Goal: Complete application form

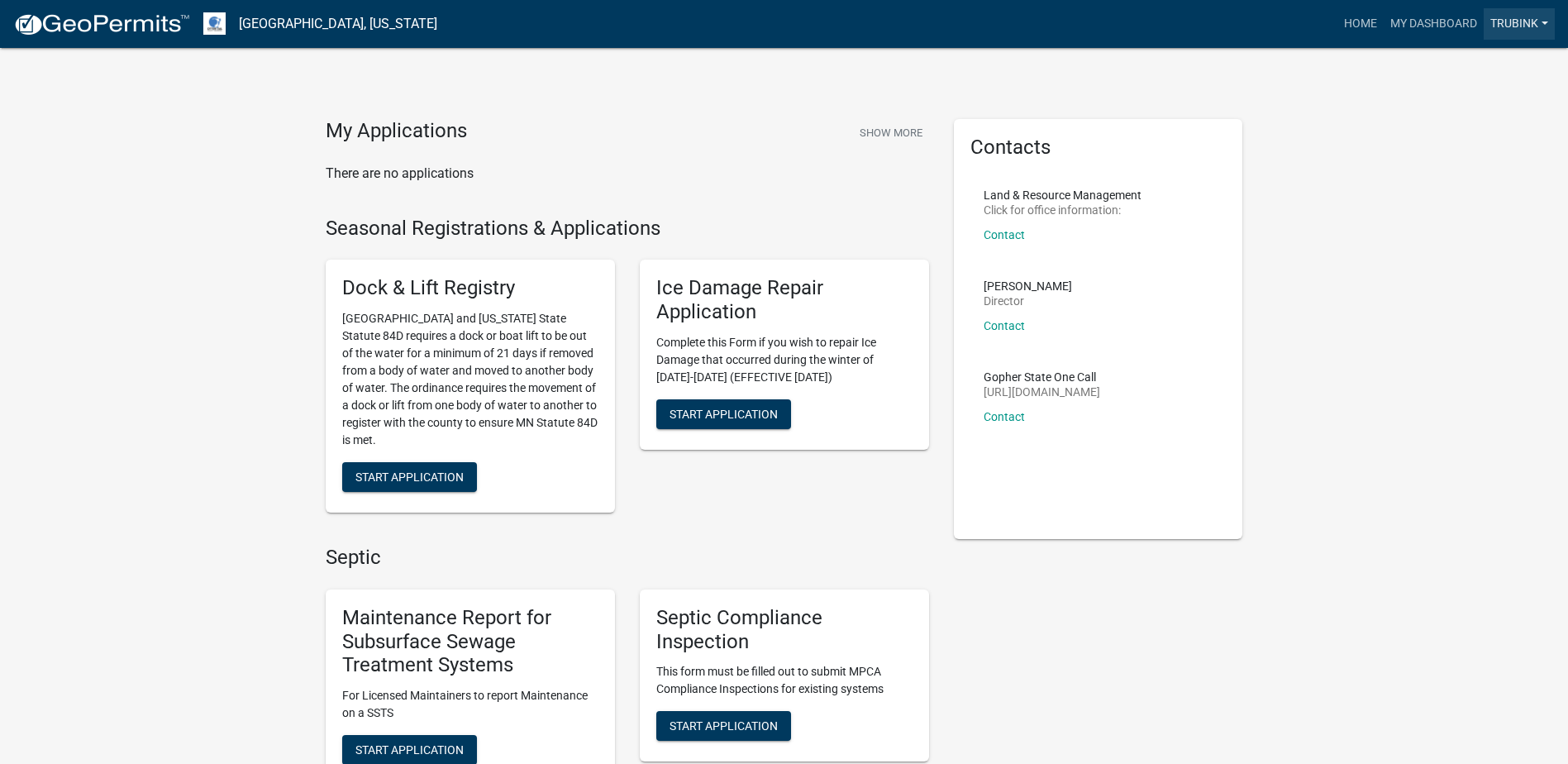
click at [1499, 24] on link "trubink" at bounding box center [1519, 24] width 71 height 31
click at [1491, 125] on link "Logout" at bounding box center [1488, 122] width 132 height 40
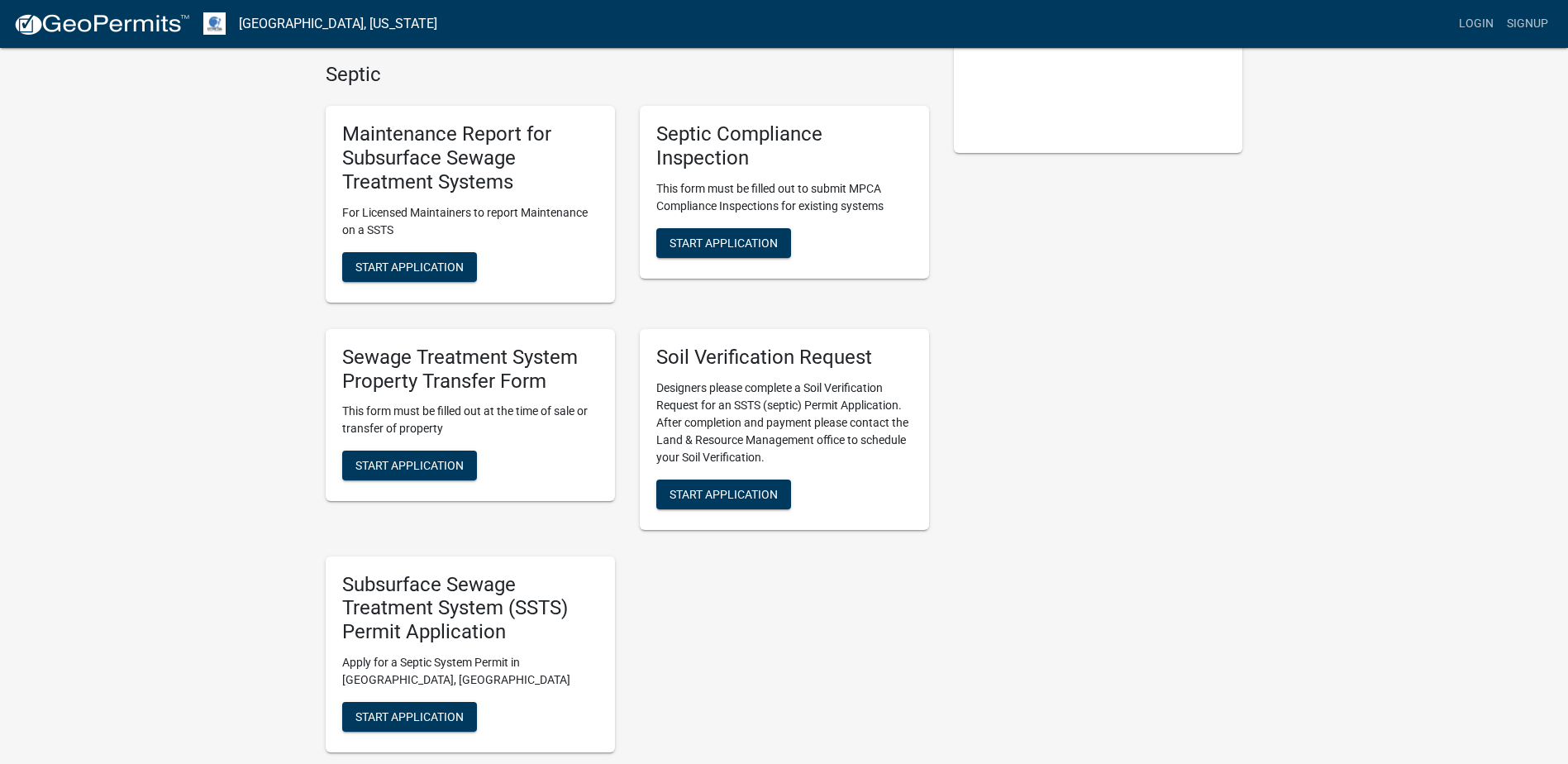
scroll to position [496, 0]
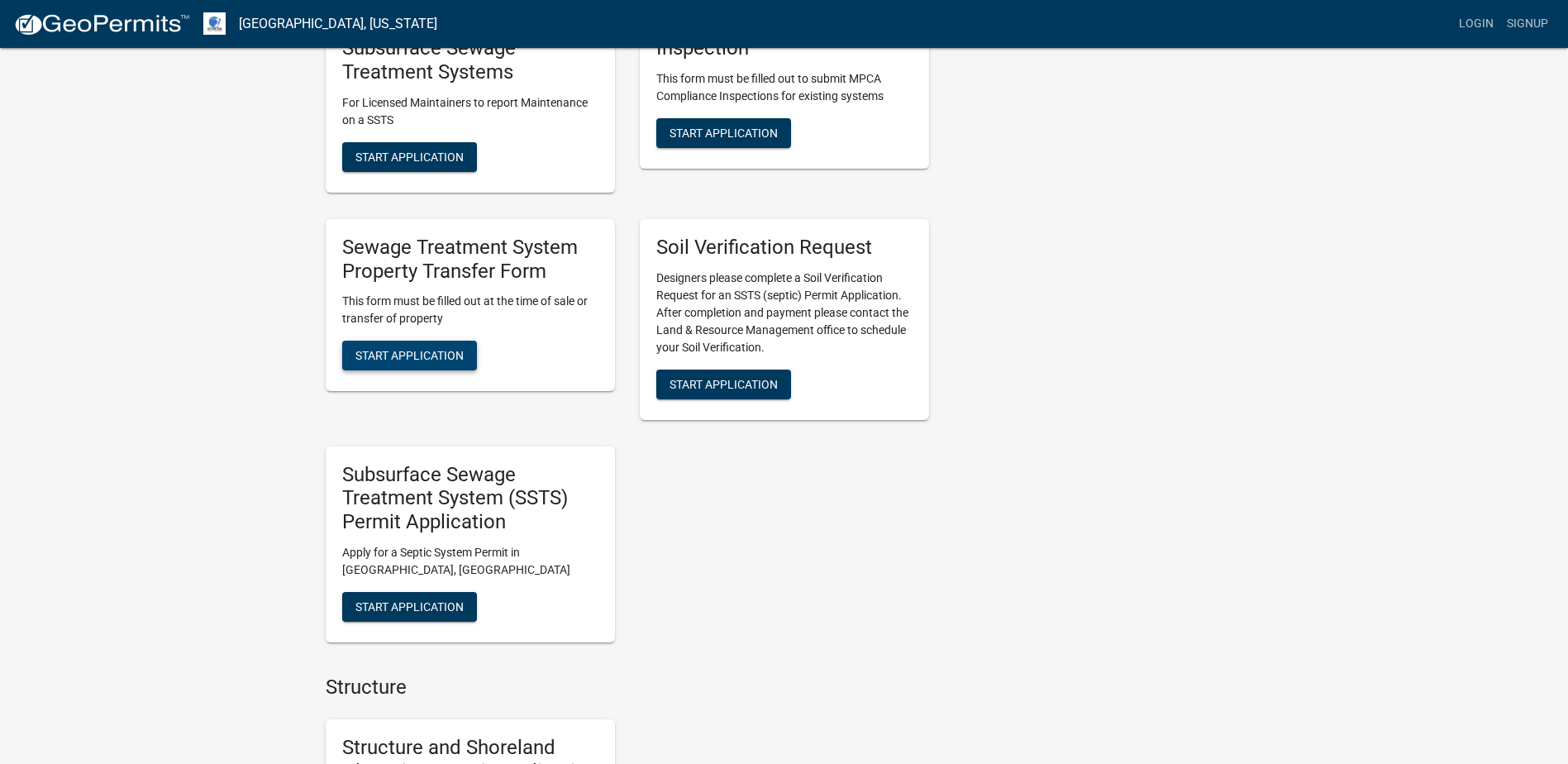
click at [408, 356] on span "Start Application" at bounding box center [410, 355] width 108 height 13
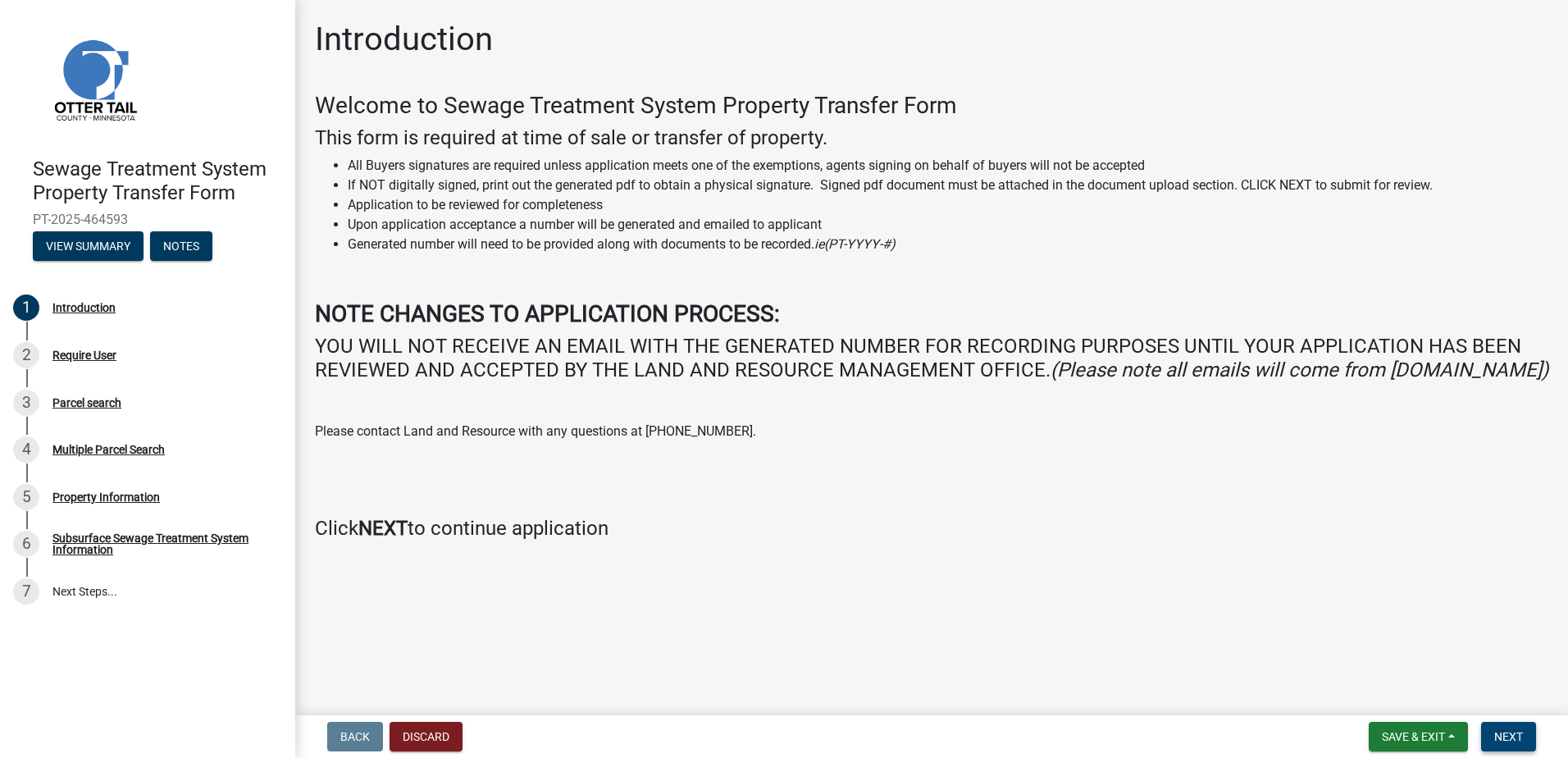
click at [1511, 738] on span "Next" at bounding box center [1509, 736] width 28 height 13
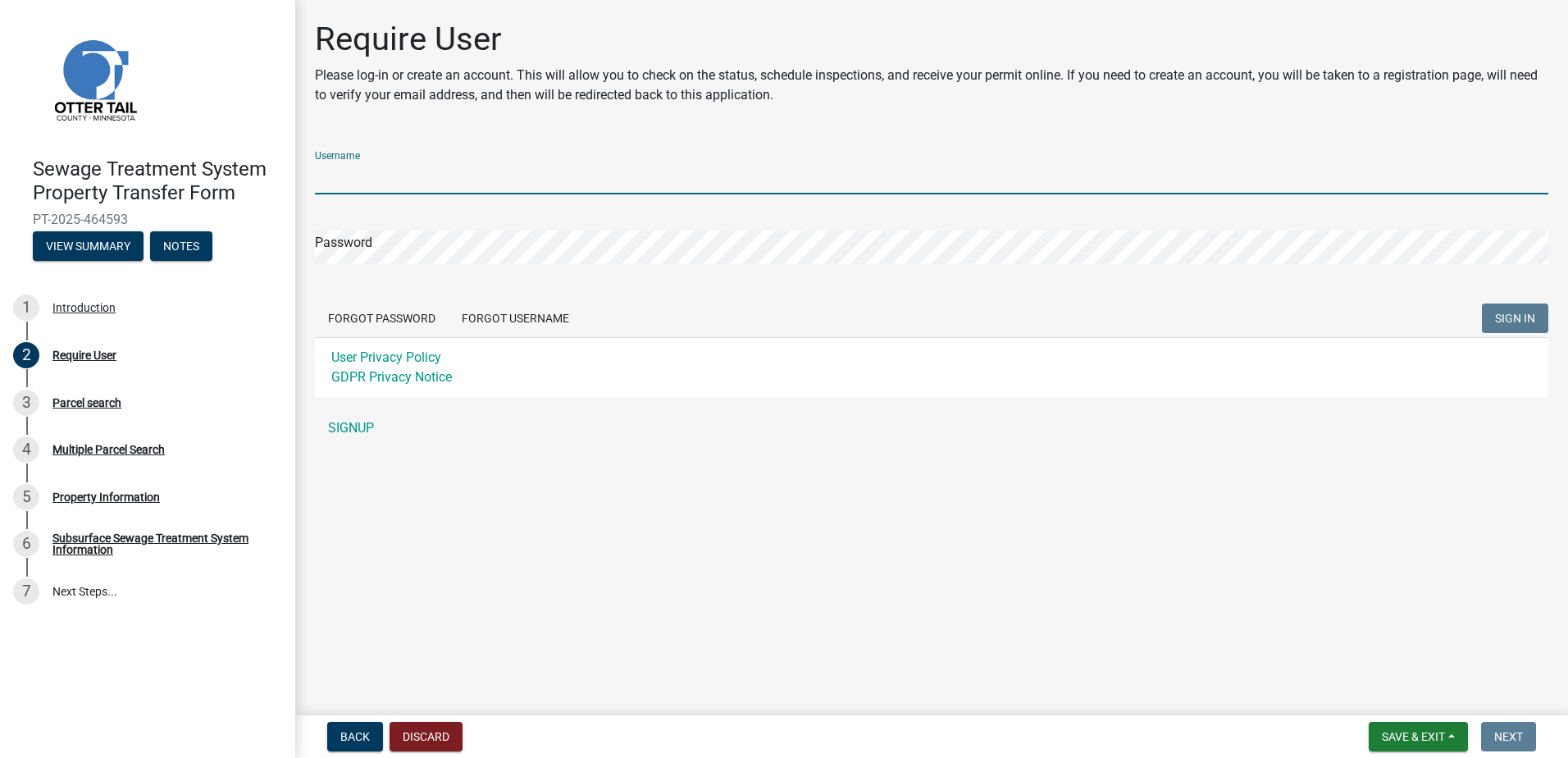
click at [386, 169] on input "Username" at bounding box center [932, 177] width 1233 height 34
type input "Pjpb193"
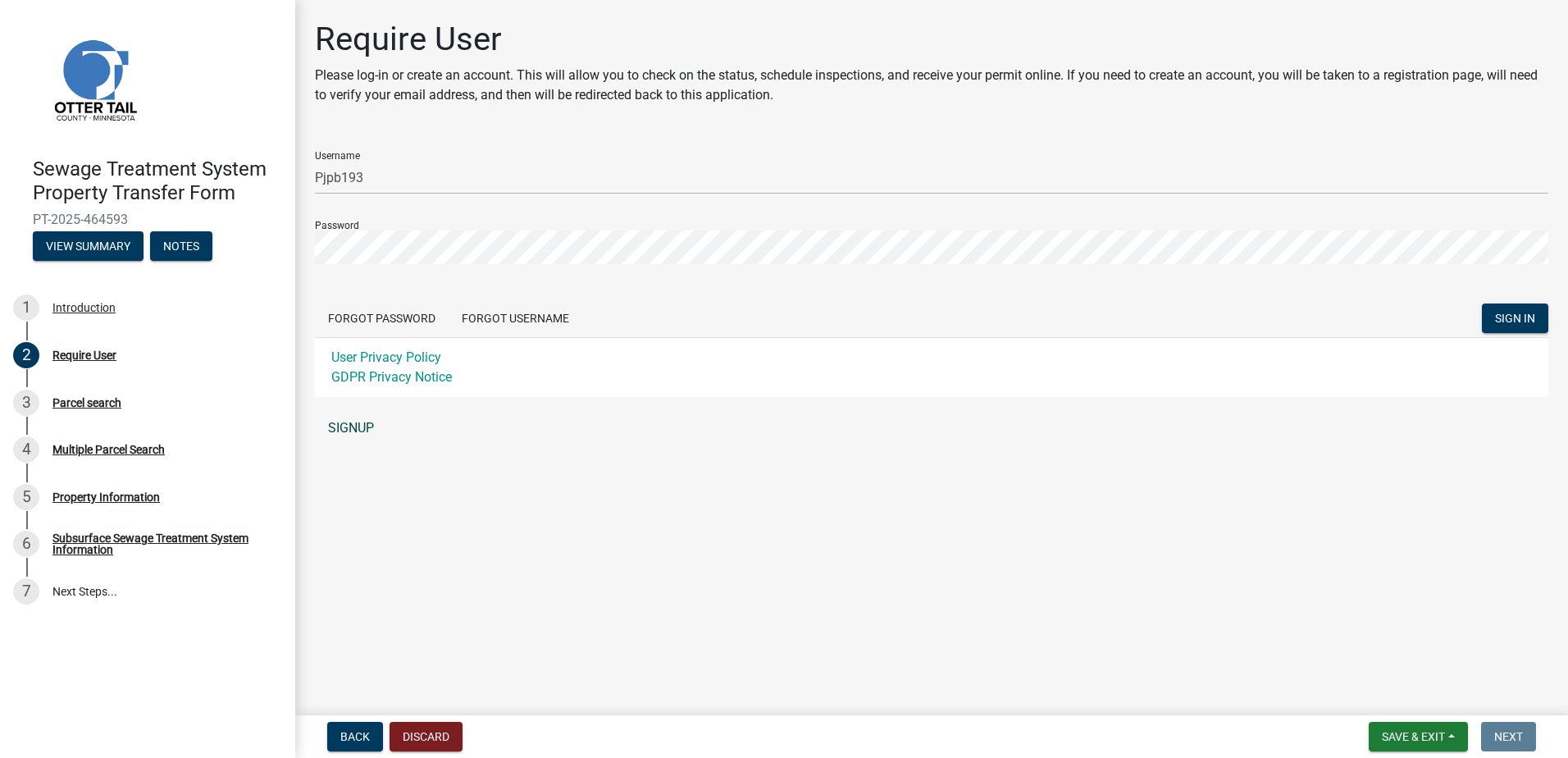
click at [348, 423] on link "SIGNUP" at bounding box center [932, 428] width 1233 height 33
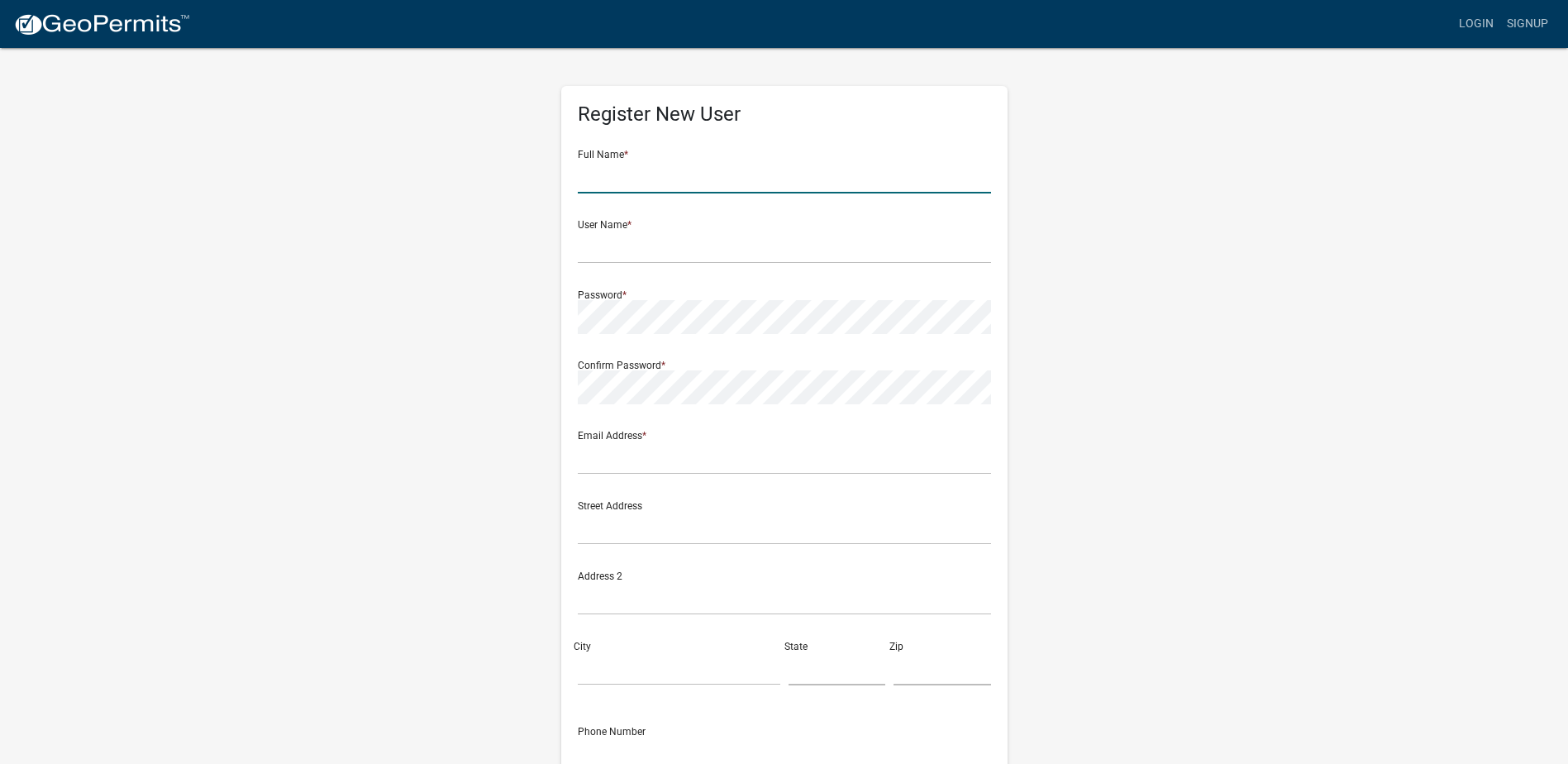
click at [632, 179] on input "text" at bounding box center [784, 177] width 413 height 34
type input "Jill Christensen"
type input "p"
type input "Pjpb193"
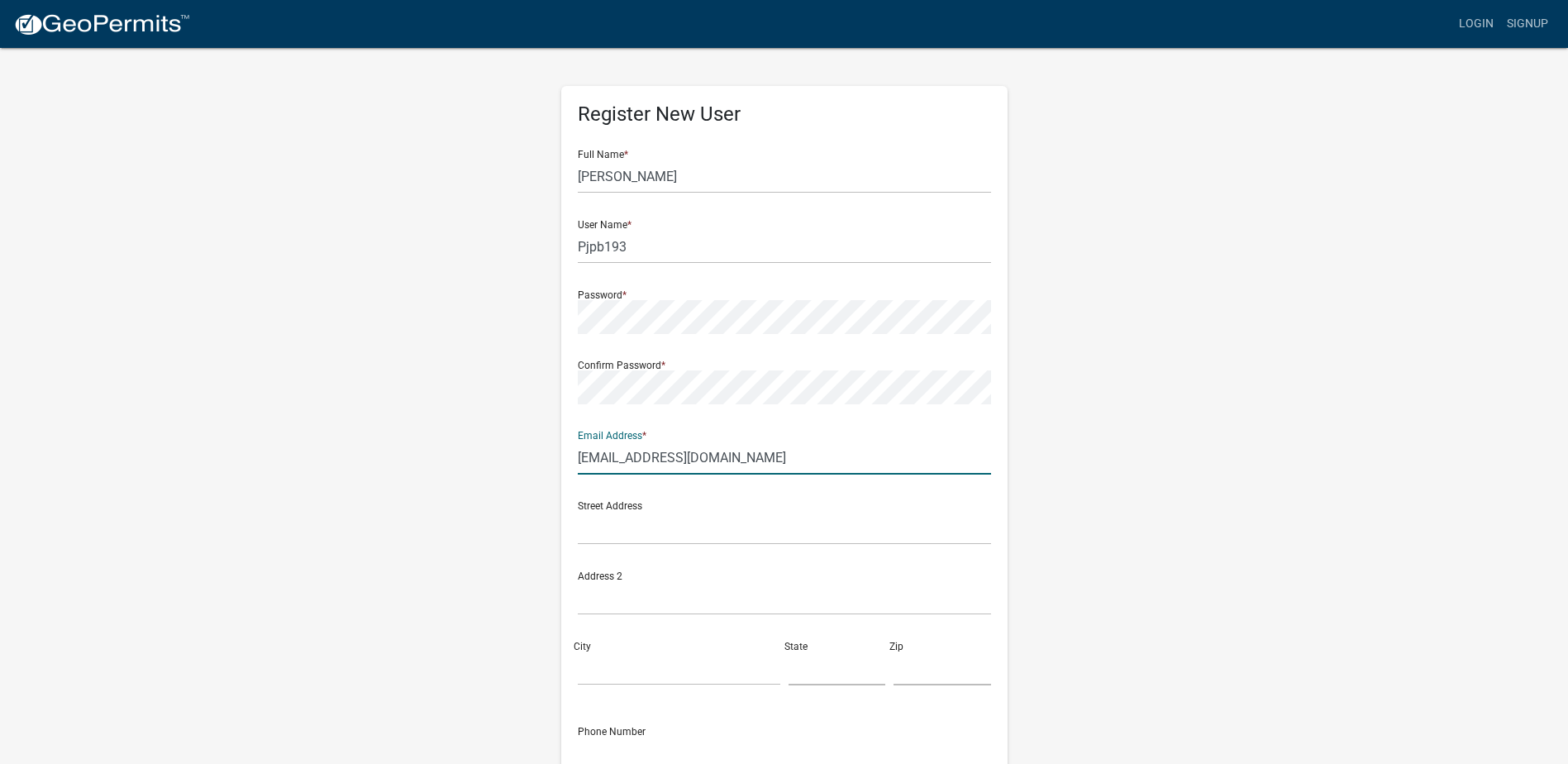
type input "withonebreathcff@gmail.com"
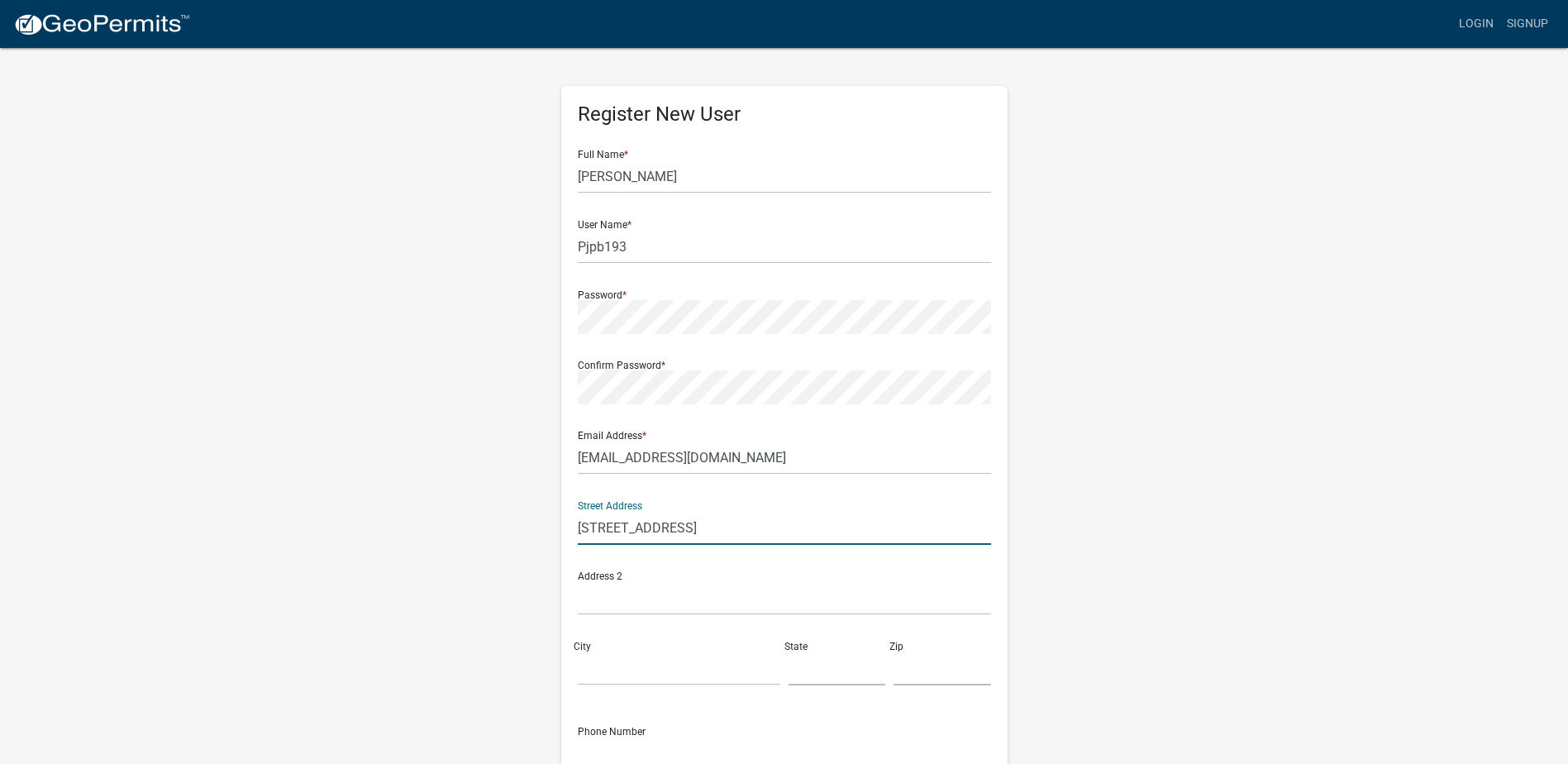
type input "10521 Alamo St NE"
type input "Blaine"
type input "MN"
type input "55449"
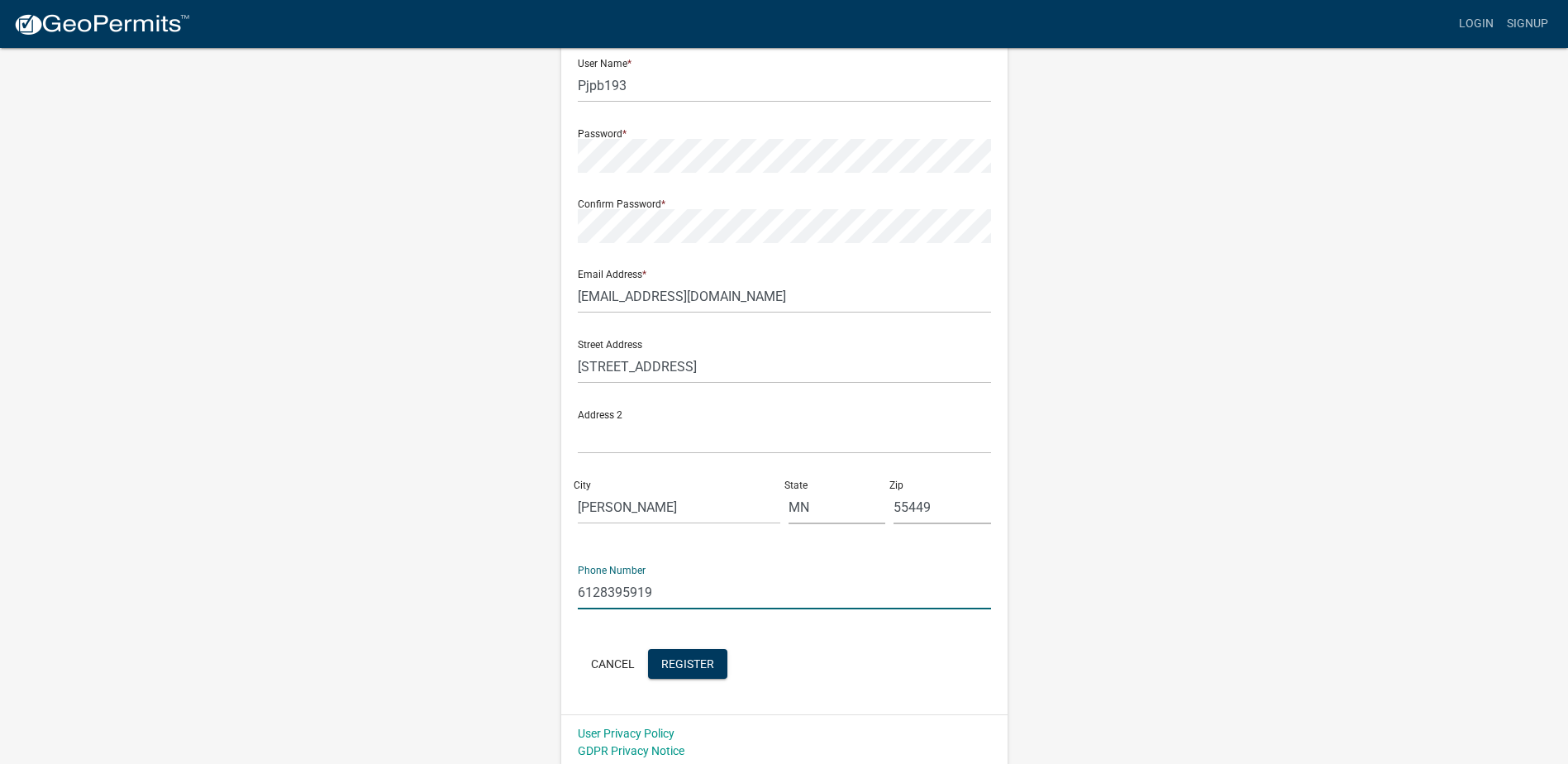
scroll to position [167, 0]
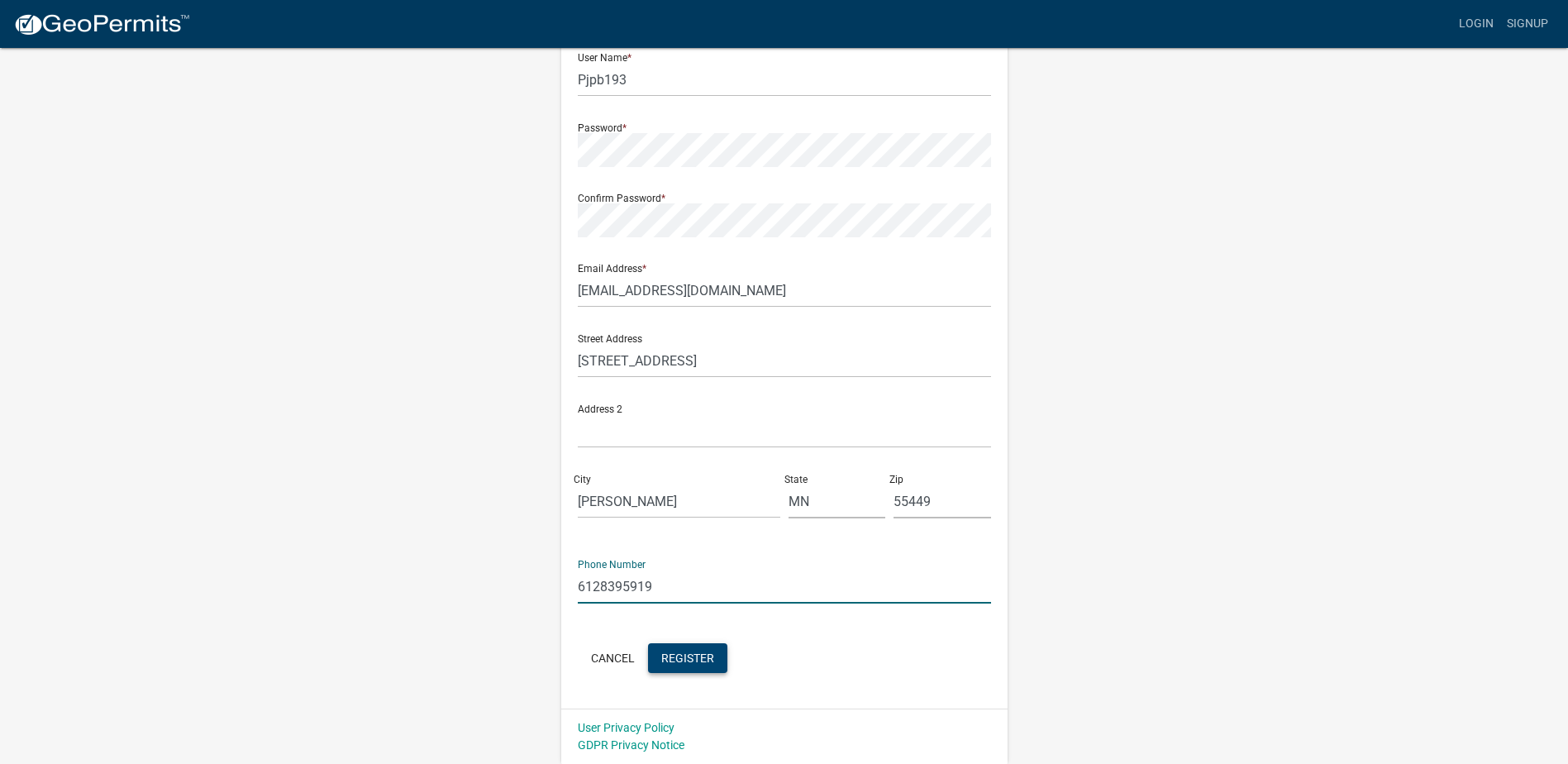
type input "6128395919"
click at [675, 650] on button "Register" at bounding box center [687, 658] width 79 height 29
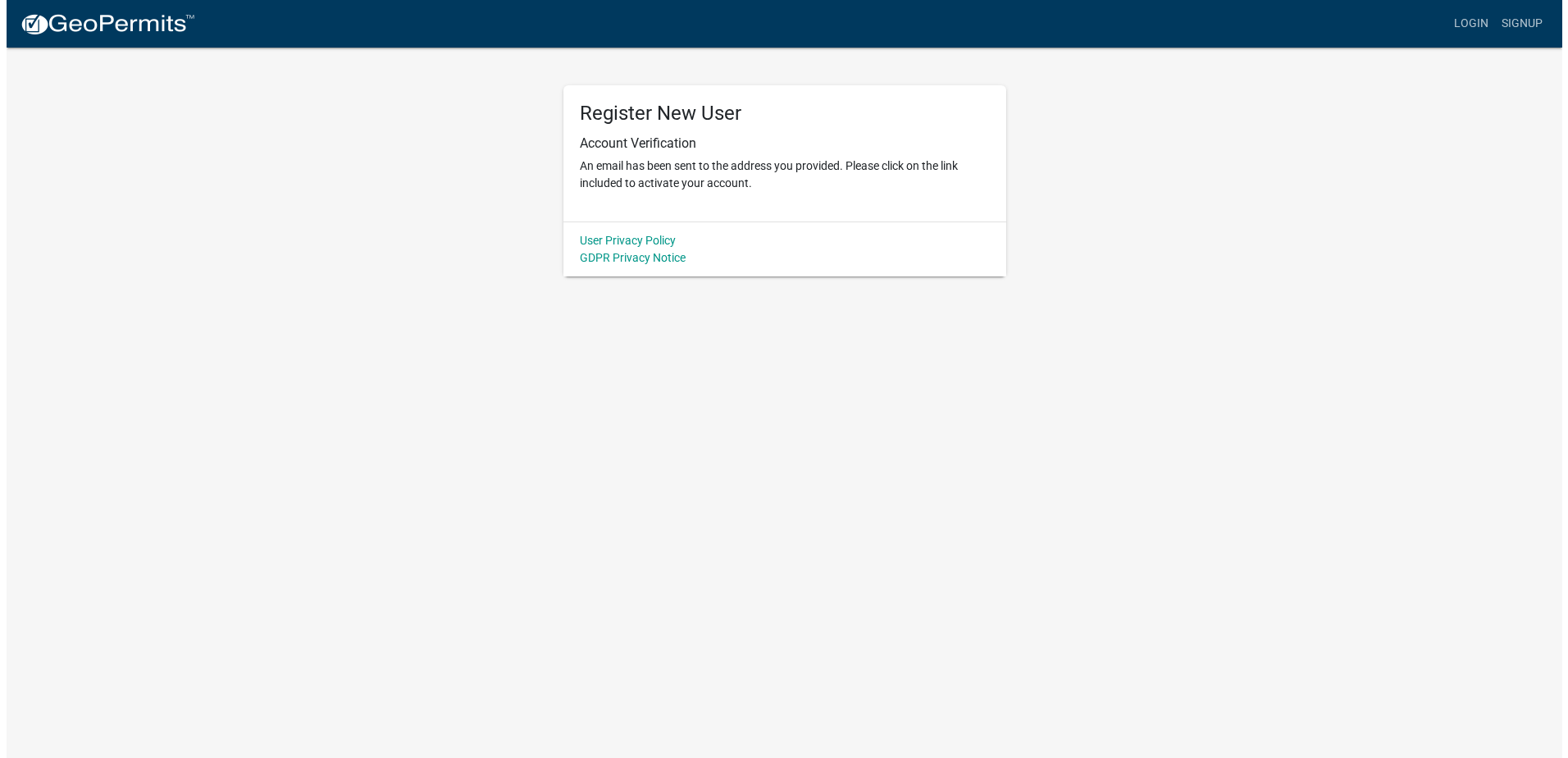
scroll to position [0, 0]
click at [1479, 23] on link "Login" at bounding box center [1477, 24] width 47 height 31
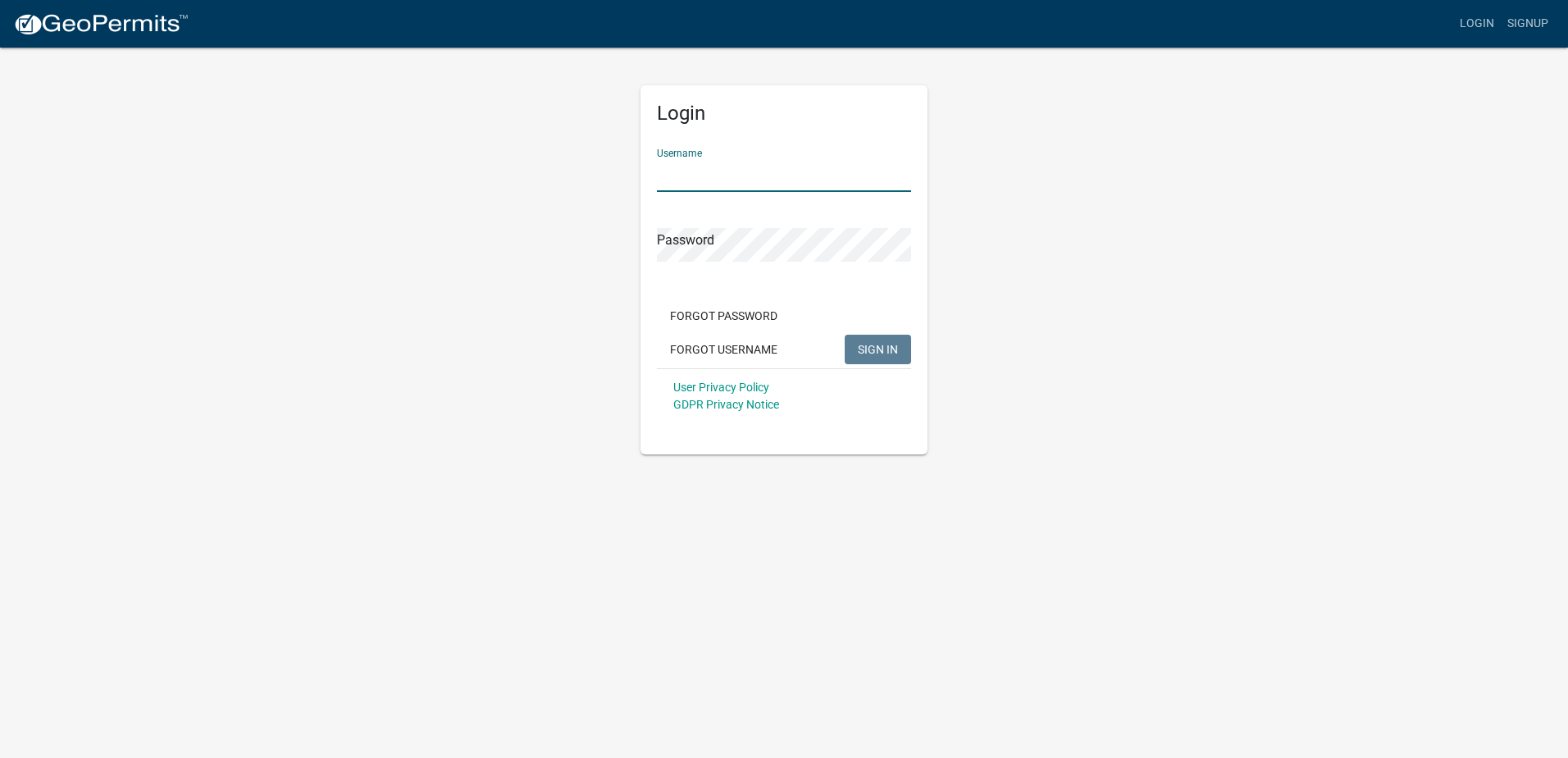
click at [691, 182] on input "Username" at bounding box center [784, 175] width 255 height 34
type input "Pjpb193"
click at [845, 335] on button "SIGN IN" at bounding box center [878, 349] width 66 height 29
